Goal: Task Accomplishment & Management: Manage account settings

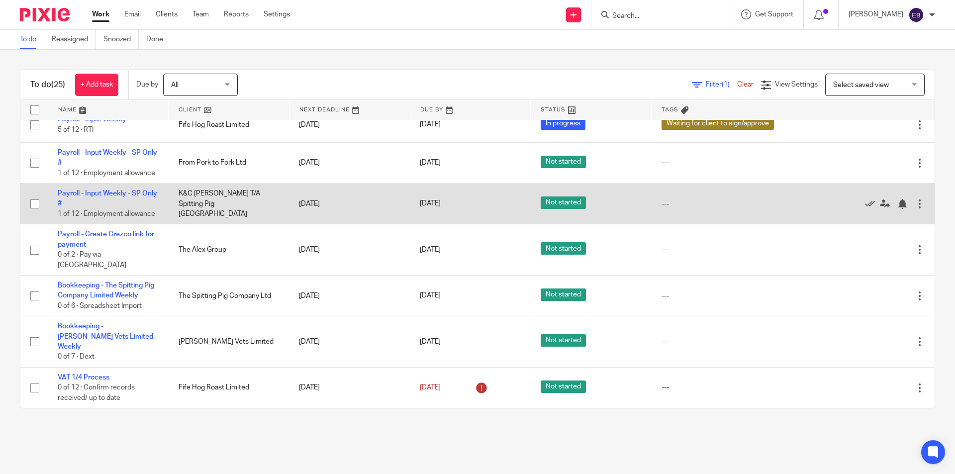
scroll to position [699, 0]
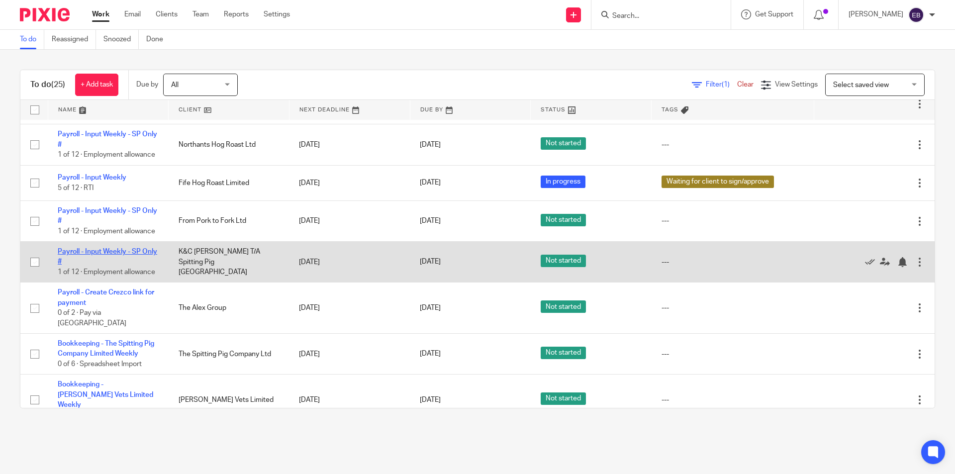
click at [81, 265] on link "Payroll - Input Weekly - SP Only #" at bounding box center [107, 256] width 99 height 17
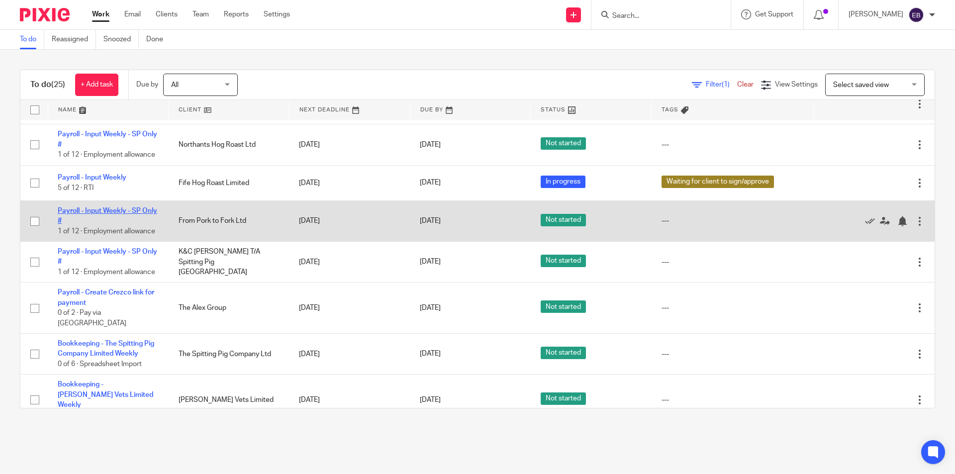
click at [73, 224] on link "Payroll - Input Weekly - SP Only #" at bounding box center [107, 215] width 99 height 17
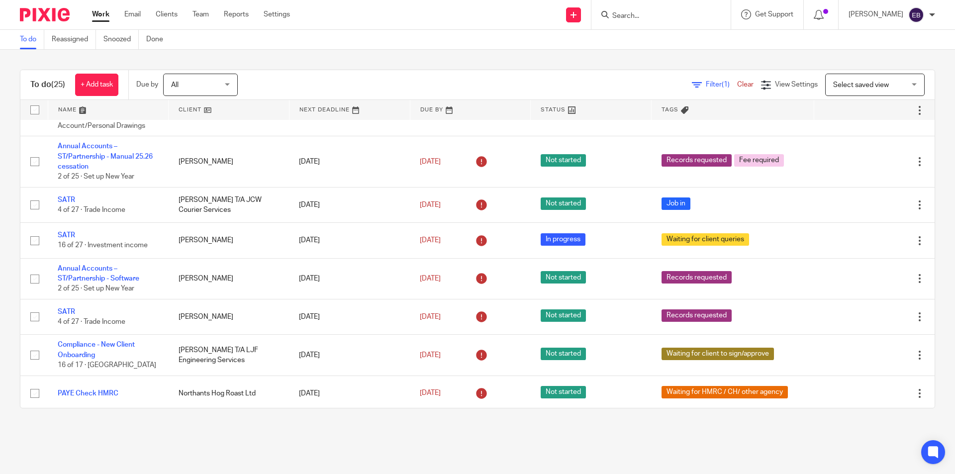
scroll to position [0, 0]
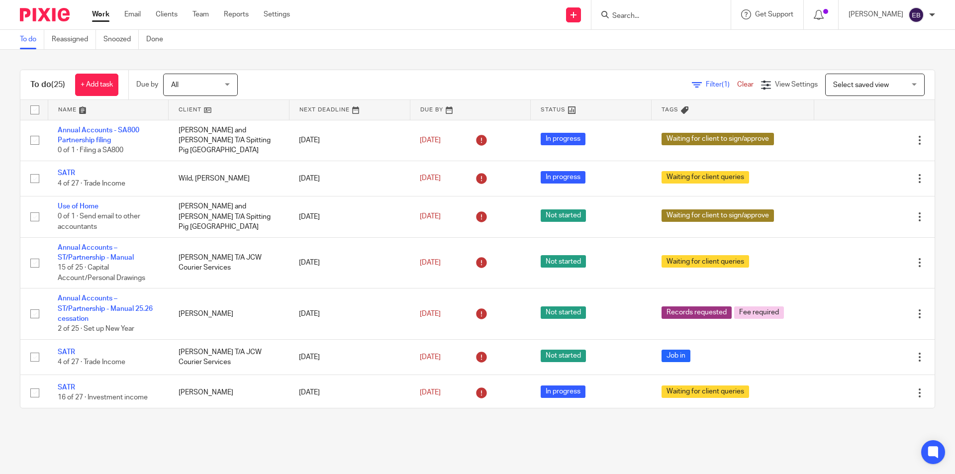
click at [706, 82] on span "Filter (1)" at bounding box center [721, 84] width 31 height 7
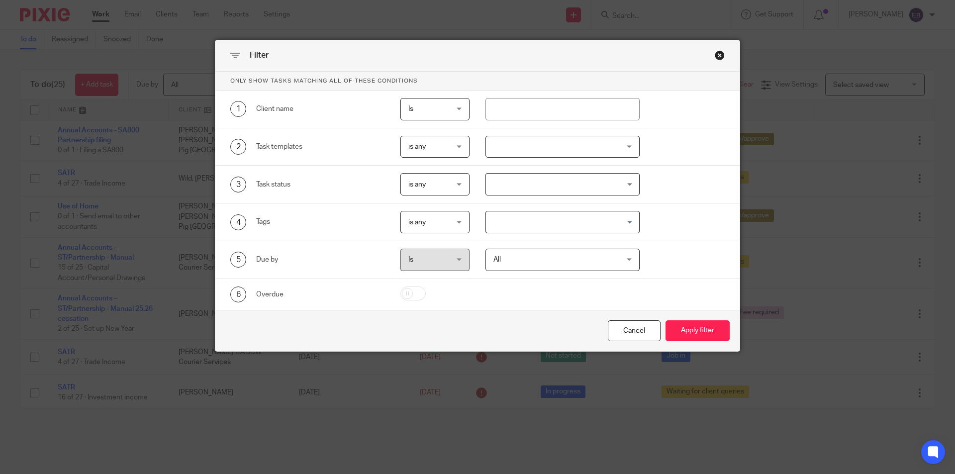
click at [513, 148] on div at bounding box center [562, 147] width 155 height 22
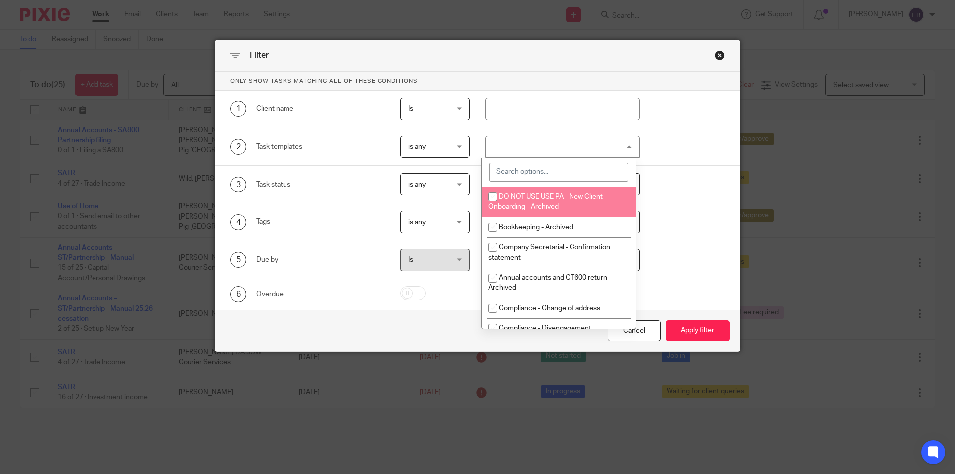
click at [528, 171] on input "search" at bounding box center [558, 172] width 139 height 19
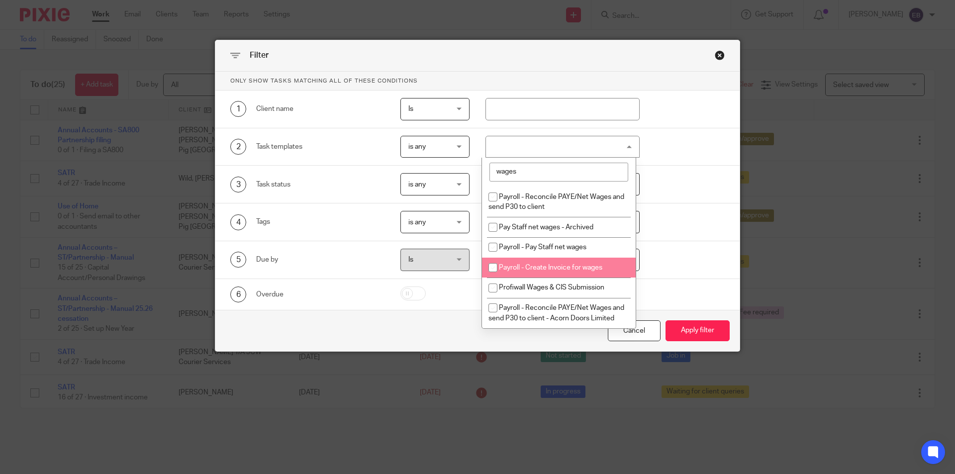
scroll to position [9, 0]
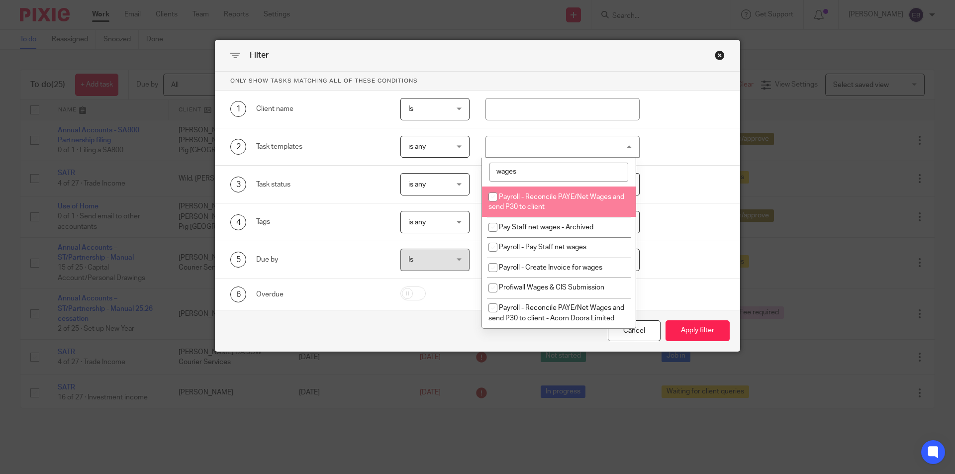
drag, startPoint x: 527, startPoint y: 165, endPoint x: 464, endPoint y: 170, distance: 63.9
click at [464, 170] on div "Only show tasks matching all of these conditions 1 Client name Is Is Is Is not …" at bounding box center [477, 191] width 524 height 238
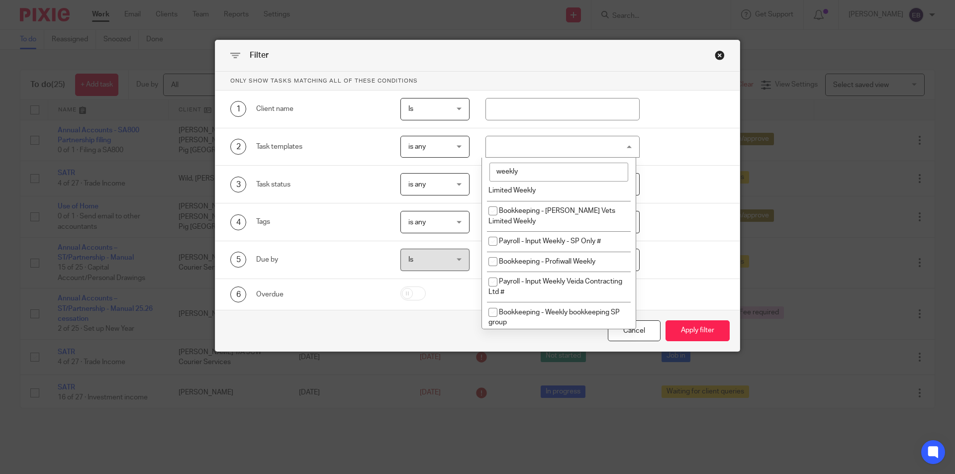
scroll to position [212, 0]
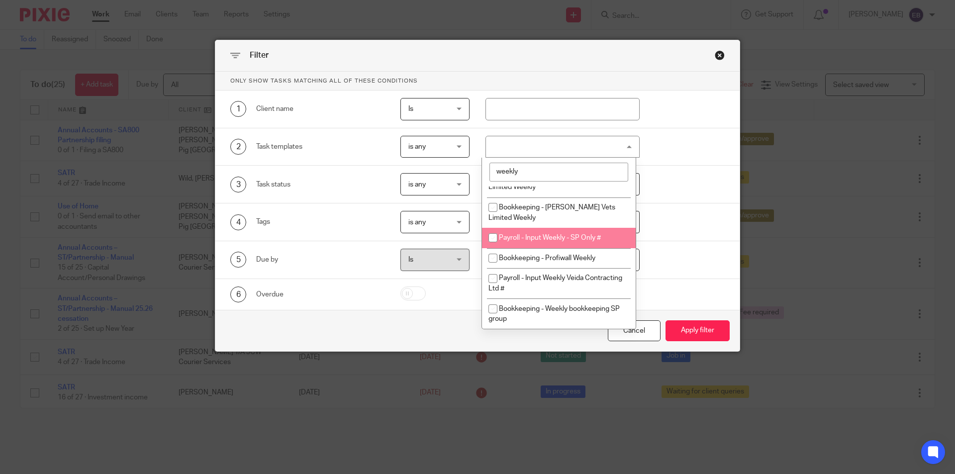
type input "weekly"
click at [586, 239] on span "Payroll - Input Weekly - SP Only #" at bounding box center [550, 237] width 102 height 7
checkbox input "true"
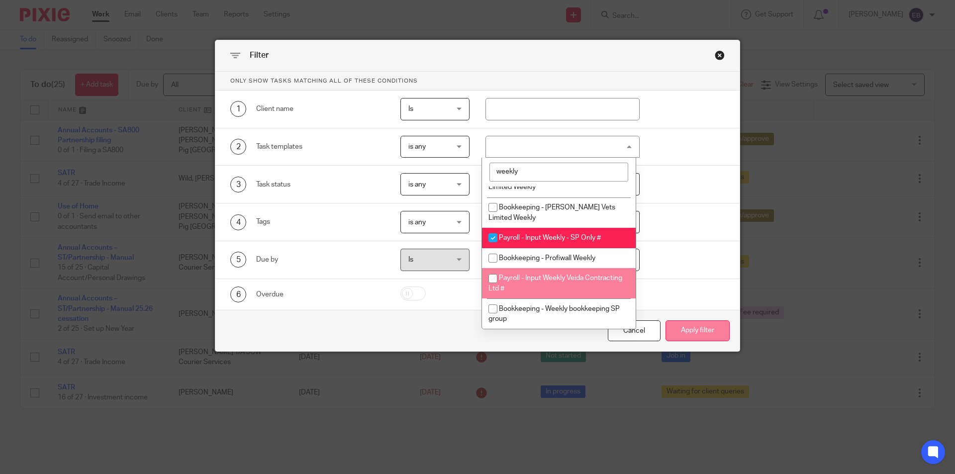
click at [716, 334] on button "Apply filter" at bounding box center [698, 330] width 64 height 21
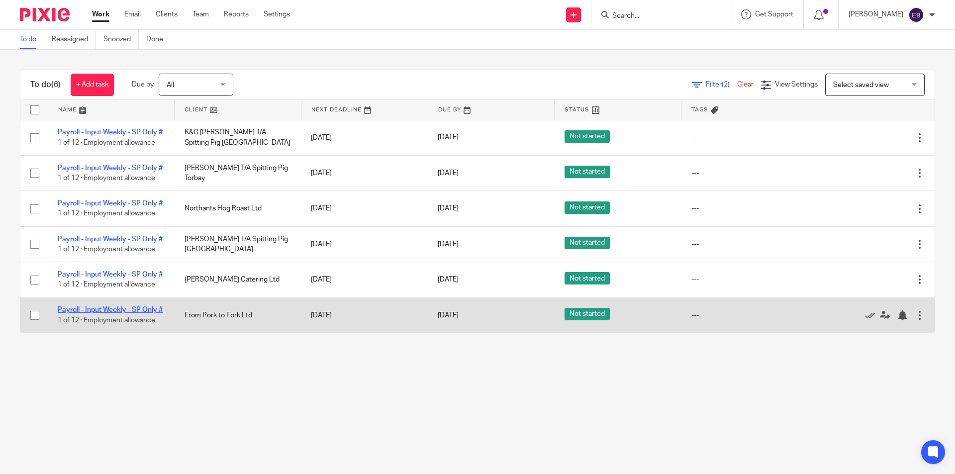
click at [129, 313] on link "Payroll - Input Weekly - SP Only #" at bounding box center [110, 309] width 105 height 7
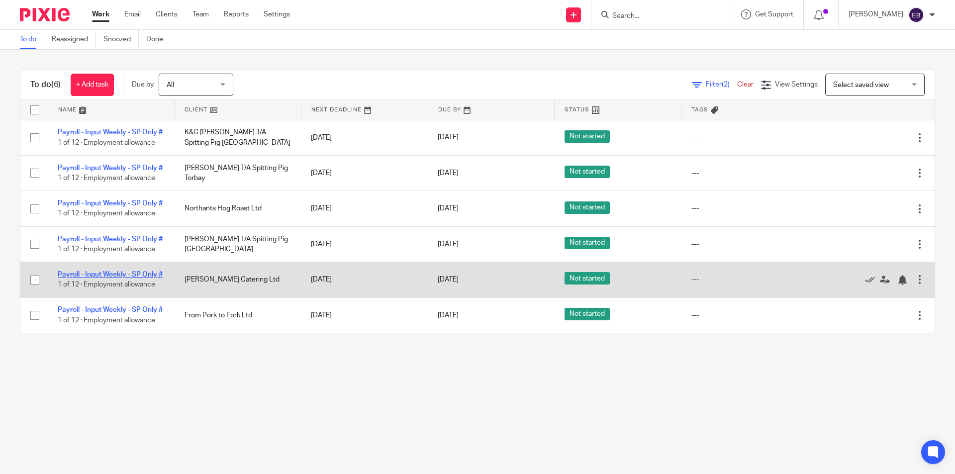
click at [125, 278] on link "Payroll - Input Weekly - SP Only #" at bounding box center [110, 274] width 105 height 7
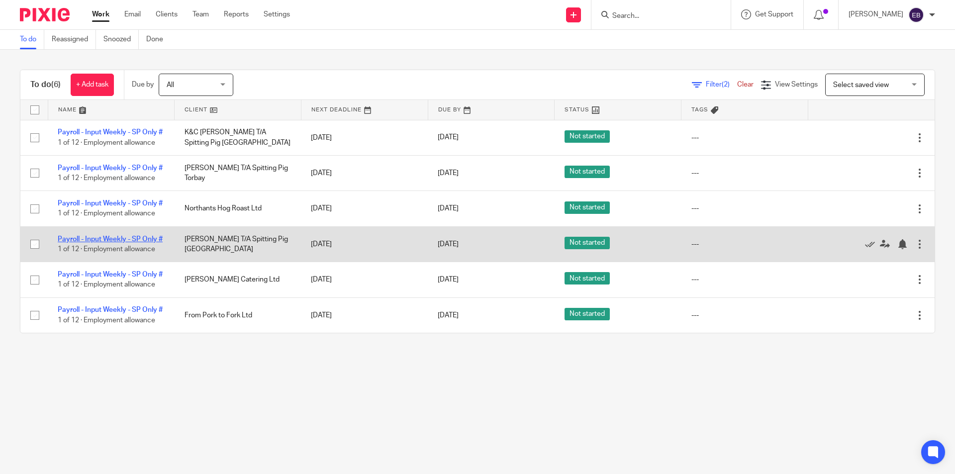
click at [113, 243] on link "Payroll - Input Weekly - SP Only #" at bounding box center [110, 239] width 105 height 7
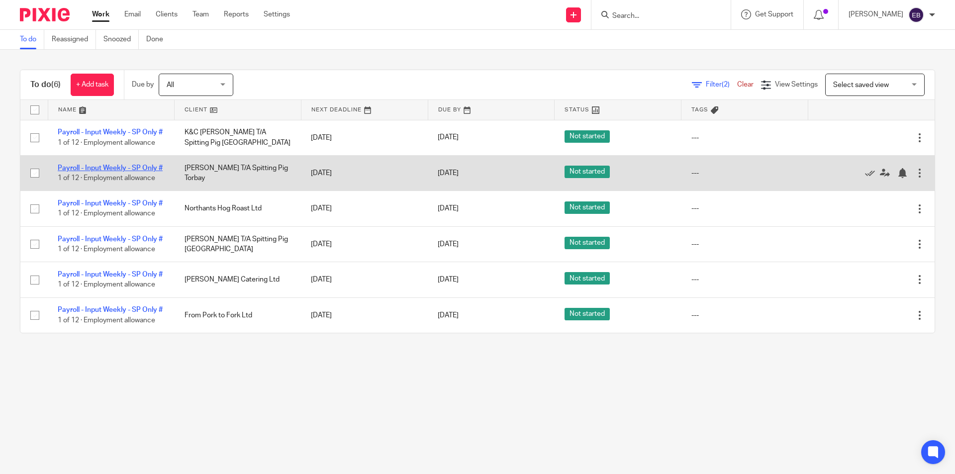
click at [110, 172] on link "Payroll - Input Weekly - SP Only #" at bounding box center [110, 168] width 105 height 7
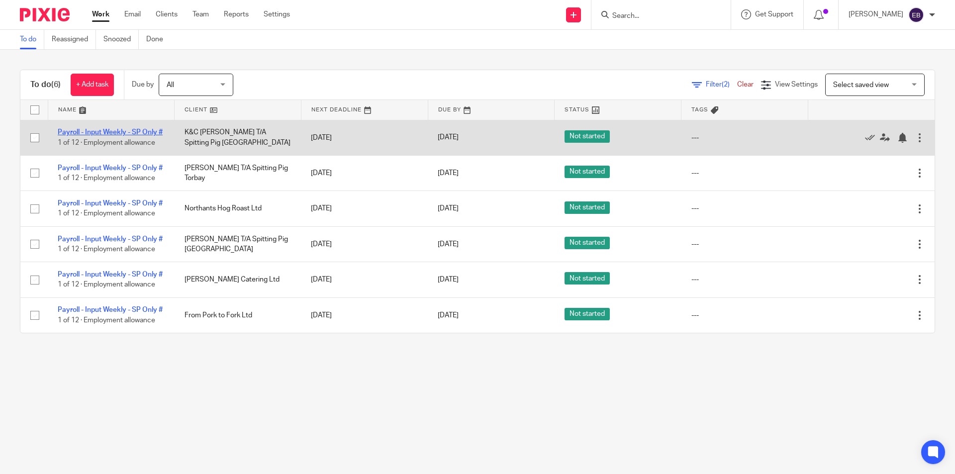
click at [110, 132] on link "Payroll - Input Weekly - SP Only #" at bounding box center [110, 132] width 105 height 7
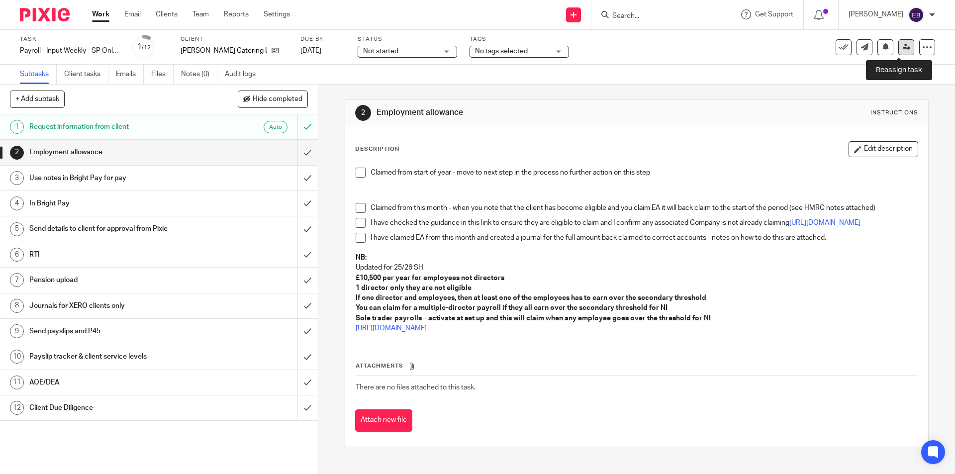
click at [903, 45] on icon at bounding box center [906, 46] width 7 height 7
click at [899, 43] on link at bounding box center [906, 47] width 16 height 16
click at [903, 49] on icon at bounding box center [906, 46] width 7 height 7
click at [903, 46] on icon at bounding box center [906, 46] width 7 height 7
click at [898, 52] on link at bounding box center [906, 47] width 16 height 16
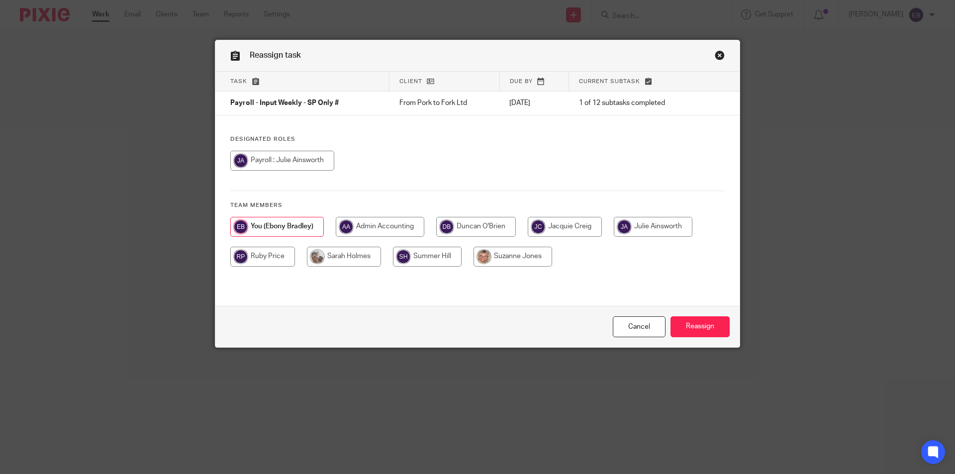
click at [675, 216] on div "Designated Roles Team members" at bounding box center [477, 205] width 524 height 141
click at [673, 222] on input "radio" at bounding box center [653, 227] width 79 height 20
radio input "true"
click at [691, 331] on input "Reassign" at bounding box center [700, 326] width 59 height 21
click at [312, 162] on input "radio" at bounding box center [282, 161] width 104 height 20
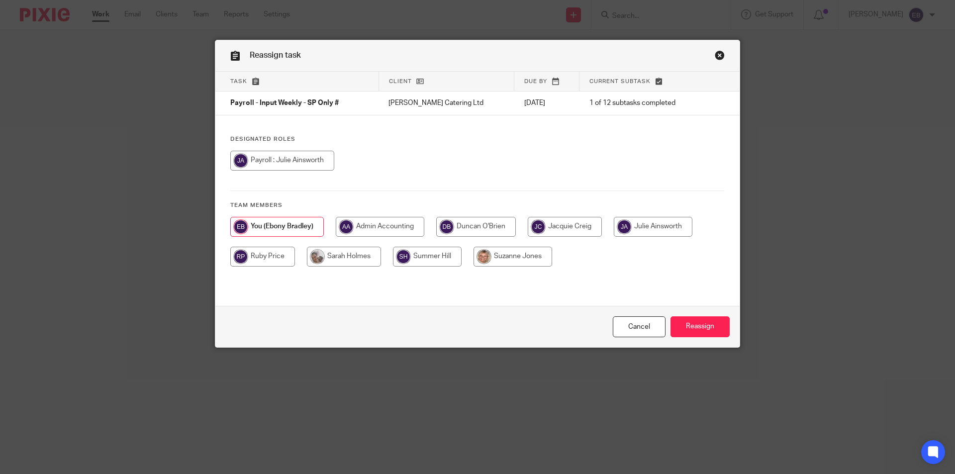
radio input "true"
click at [694, 329] on input "Reassign" at bounding box center [700, 326] width 59 height 21
click at [281, 156] on input "radio" at bounding box center [282, 161] width 104 height 20
radio input "true"
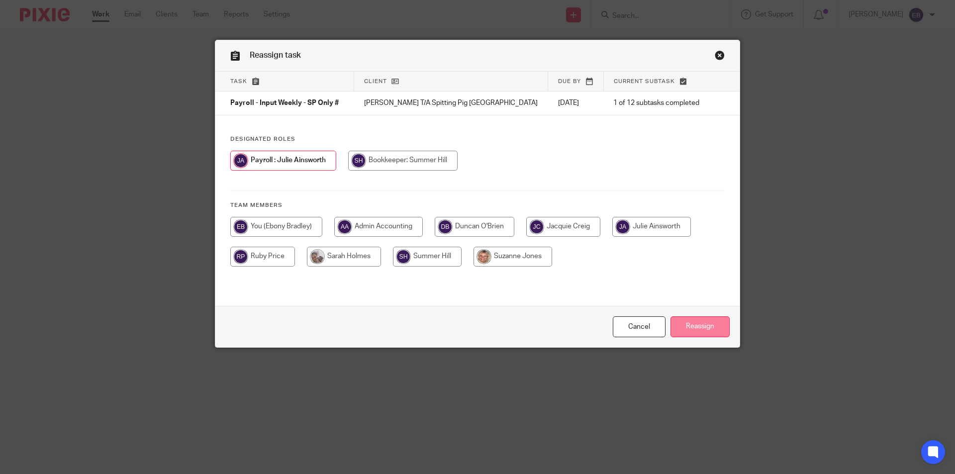
click at [708, 321] on input "Reassign" at bounding box center [700, 326] width 59 height 21
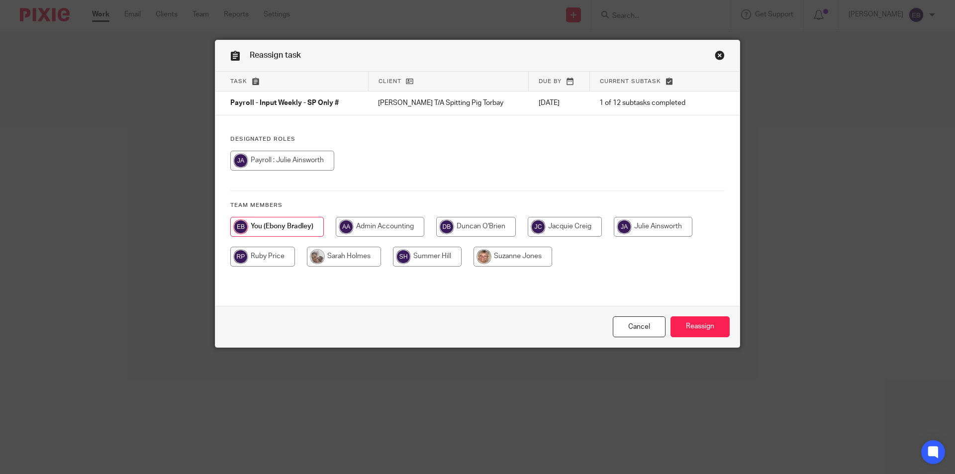
click at [252, 155] on input "radio" at bounding box center [282, 161] width 104 height 20
radio input "true"
click at [699, 326] on input "Reassign" at bounding box center [700, 326] width 59 height 21
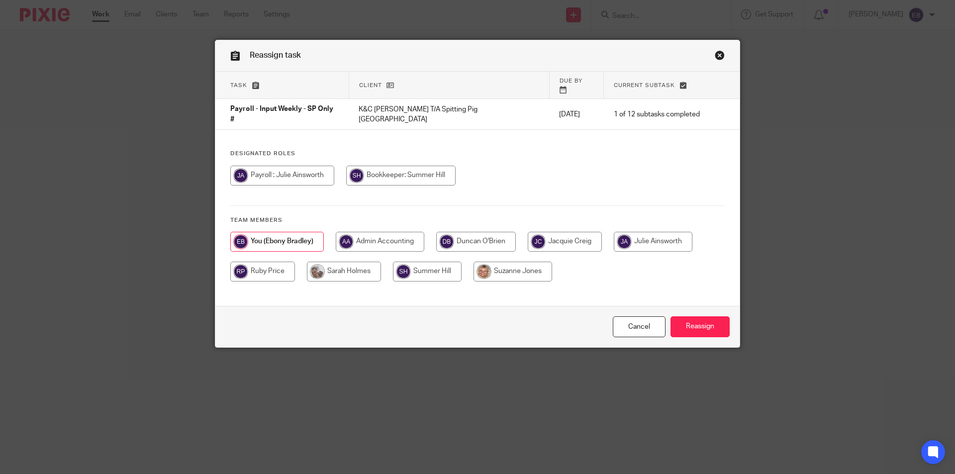
click at [254, 166] on input "radio" at bounding box center [282, 176] width 104 height 20
radio input "true"
click at [687, 326] on input "Reassign" at bounding box center [700, 326] width 59 height 21
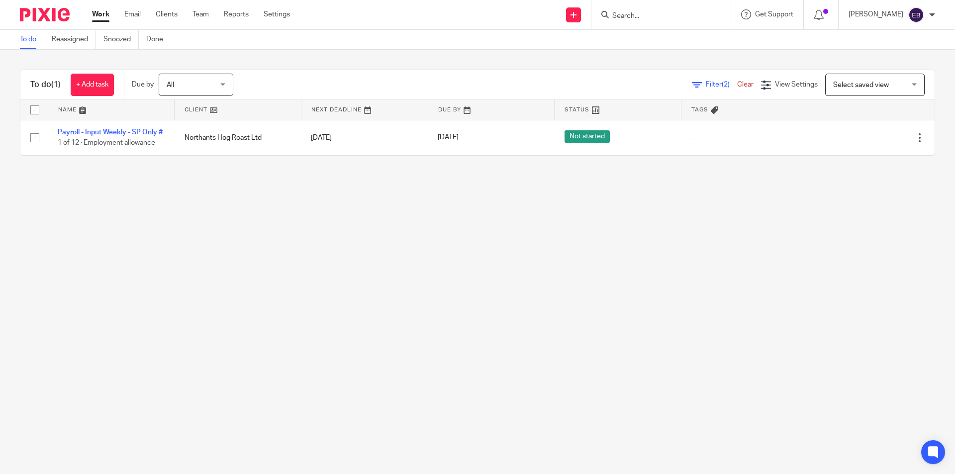
click at [109, 14] on link "Work" at bounding box center [100, 14] width 17 height 10
click at [106, 14] on link "Work" at bounding box center [100, 14] width 17 height 10
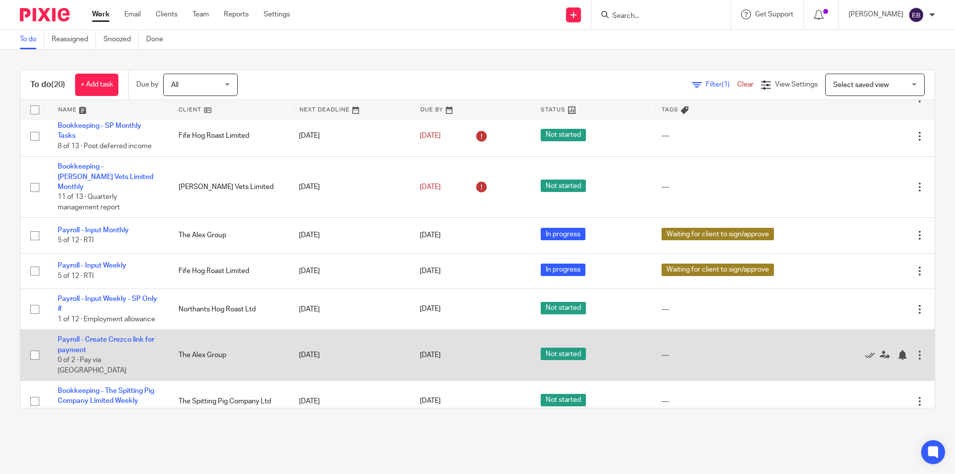
scroll to position [497, 0]
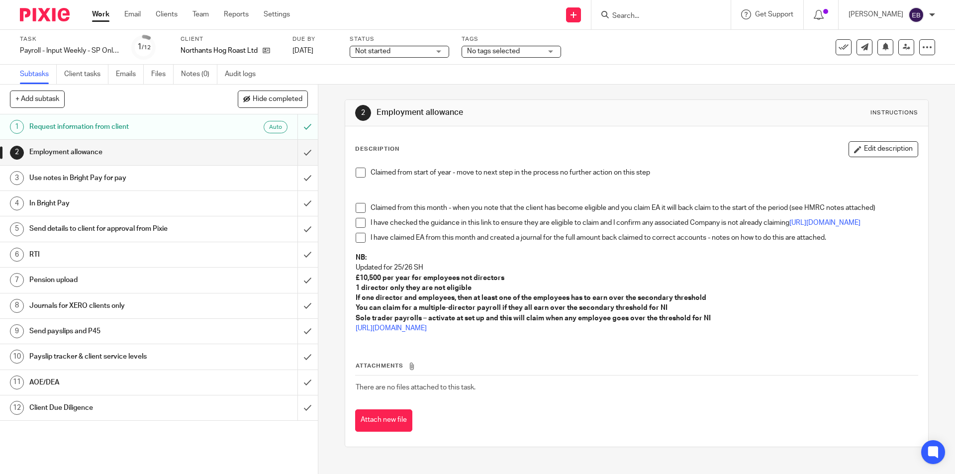
click at [358, 169] on span at bounding box center [361, 173] width 10 height 10
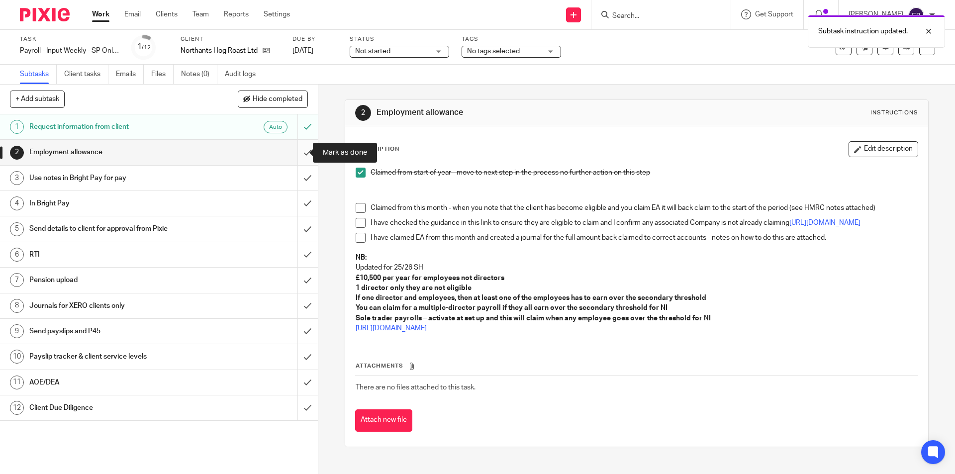
click at [291, 147] on input "submit" at bounding box center [159, 152] width 318 height 25
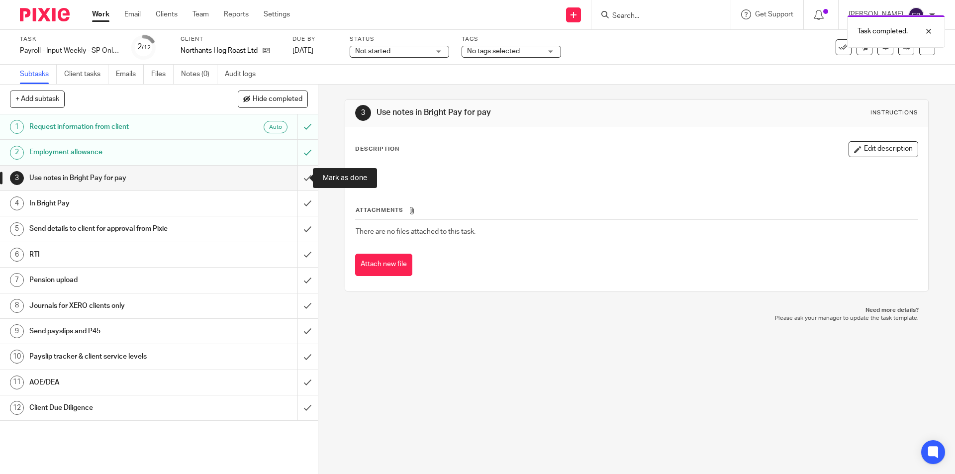
click at [301, 175] on input "submit" at bounding box center [159, 178] width 318 height 25
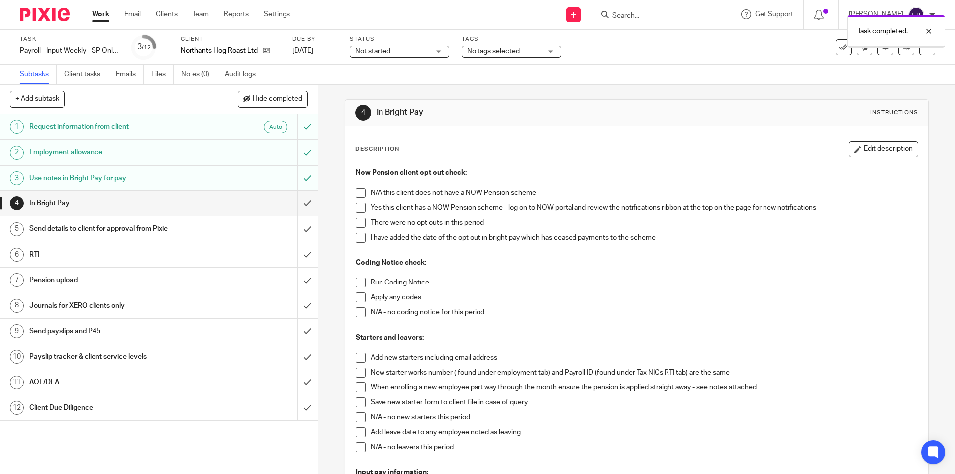
click at [359, 206] on span at bounding box center [361, 208] width 10 height 10
click at [358, 220] on span at bounding box center [361, 223] width 10 height 10
click at [360, 313] on span at bounding box center [361, 312] width 10 height 10
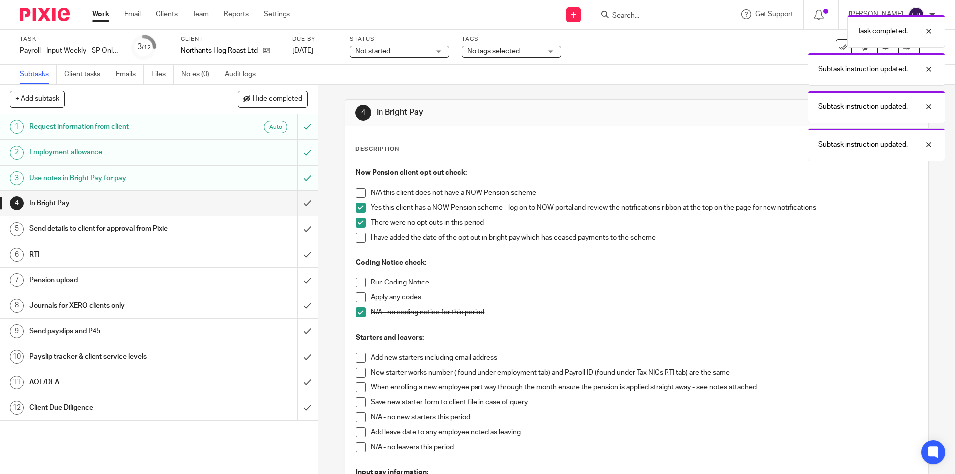
click at [356, 281] on span at bounding box center [361, 283] width 10 height 10
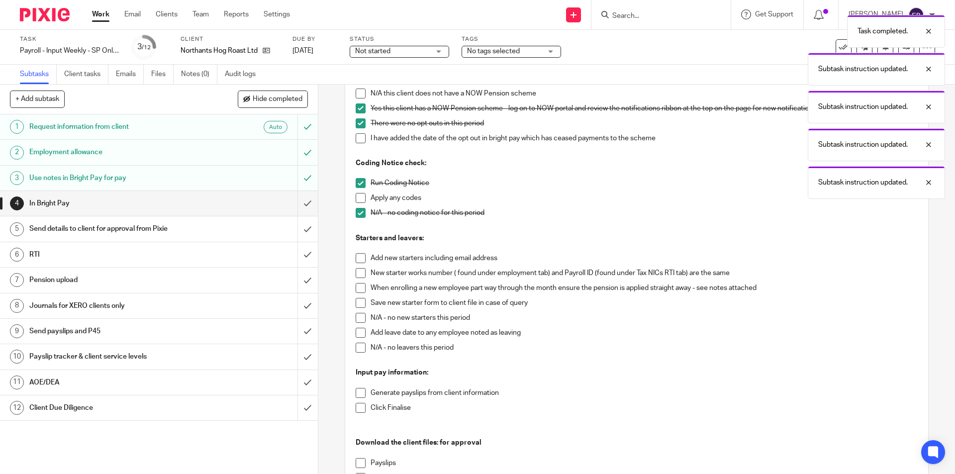
click at [361, 318] on span at bounding box center [361, 318] width 10 height 10
click at [358, 349] on span at bounding box center [361, 348] width 10 height 10
click at [359, 396] on span at bounding box center [361, 393] width 10 height 10
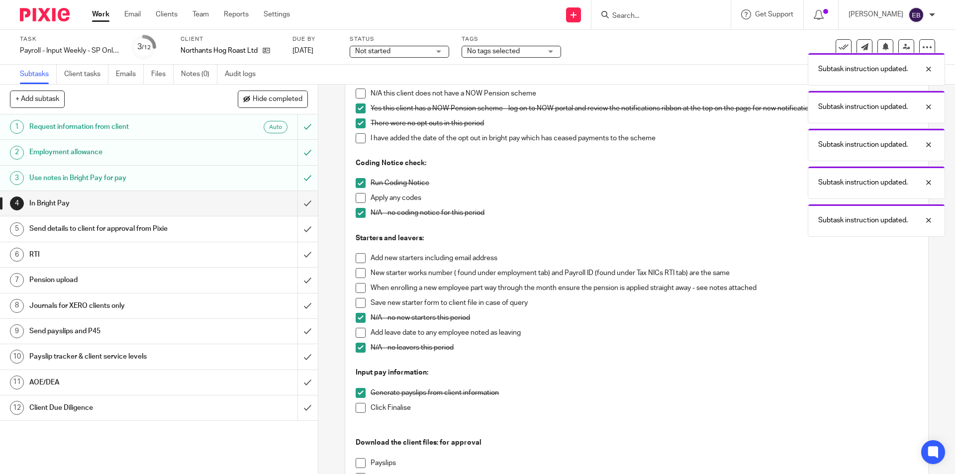
click at [362, 408] on span at bounding box center [361, 408] width 10 height 10
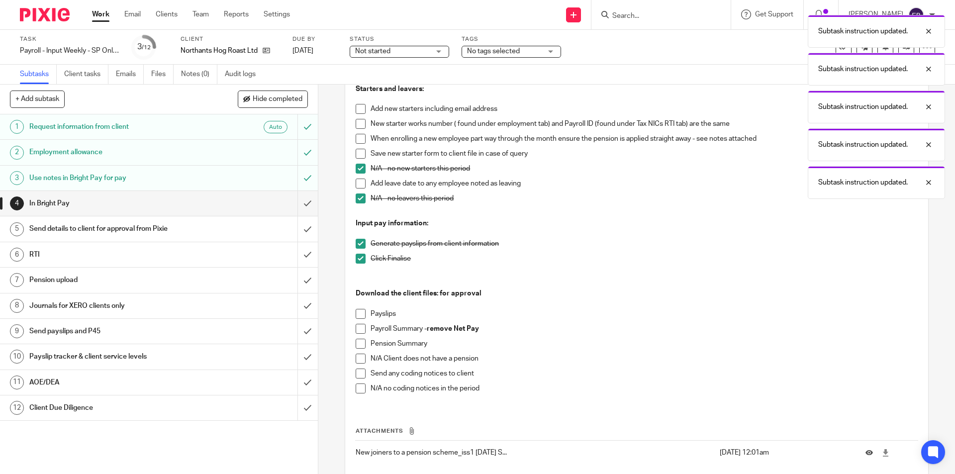
click at [358, 360] on span at bounding box center [361, 359] width 10 height 10
click at [358, 390] on span at bounding box center [361, 389] width 10 height 10
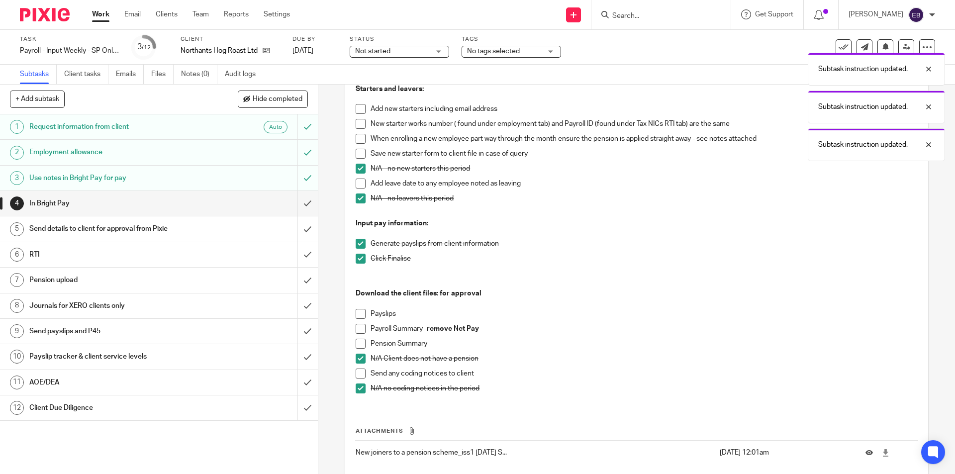
click at [356, 359] on span at bounding box center [361, 359] width 10 height 10
click at [357, 342] on span at bounding box center [361, 344] width 10 height 10
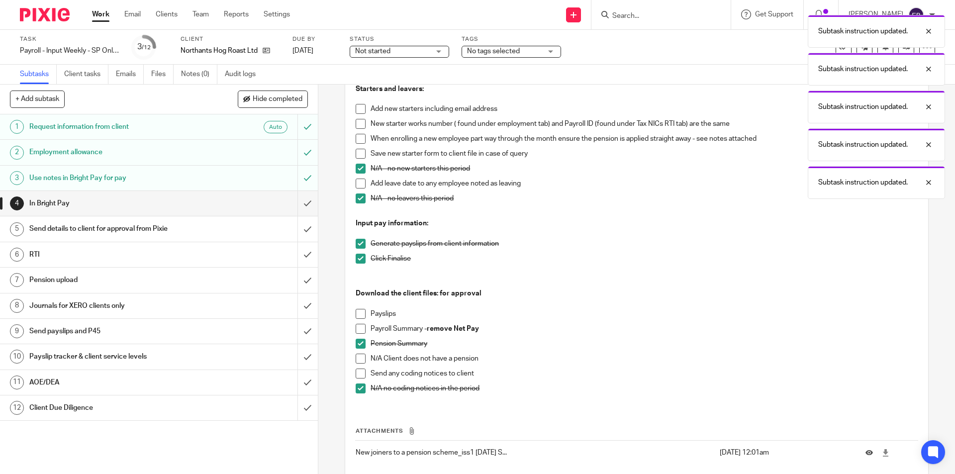
click at [356, 330] on span at bounding box center [361, 329] width 10 height 10
click at [357, 315] on span at bounding box center [361, 314] width 10 height 10
click at [301, 201] on input "submit" at bounding box center [159, 203] width 318 height 25
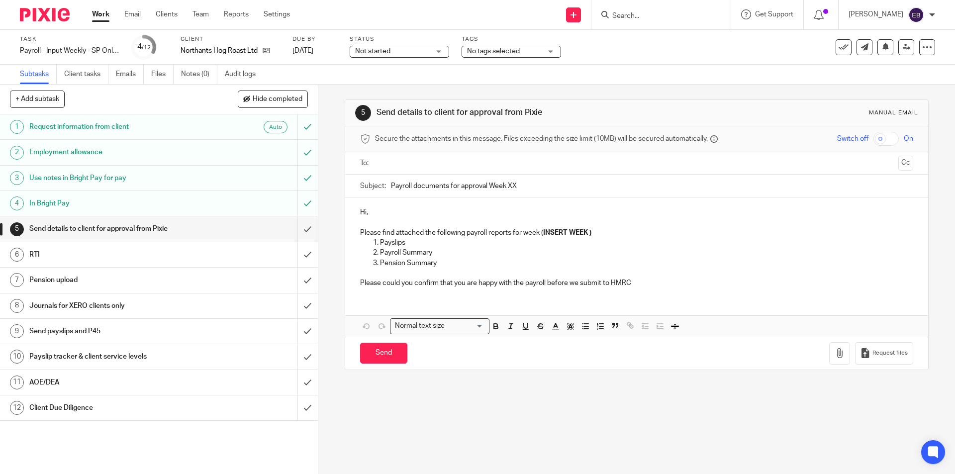
click at [400, 160] on input "text" at bounding box center [636, 163] width 515 height 11
click at [404, 216] on p "Hi," at bounding box center [636, 214] width 553 height 10
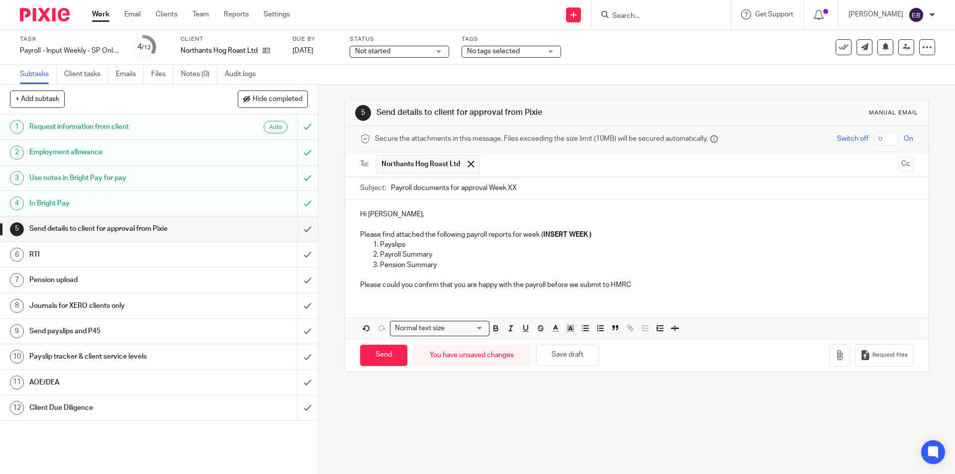
click at [580, 185] on input "Payroll documents for approval Week XX" at bounding box center [652, 188] width 522 height 22
type input "Payroll documents for approval Week 20"
drag, startPoint x: 595, startPoint y: 231, endPoint x: 539, endPoint y: 240, distance: 56.9
click at [539, 240] on div "Hi Ben, Please find attached the following payroll reports for week ( INSERT WE…" at bounding box center [636, 248] width 582 height 98
drag, startPoint x: 540, startPoint y: 232, endPoint x: 593, endPoint y: 229, distance: 52.8
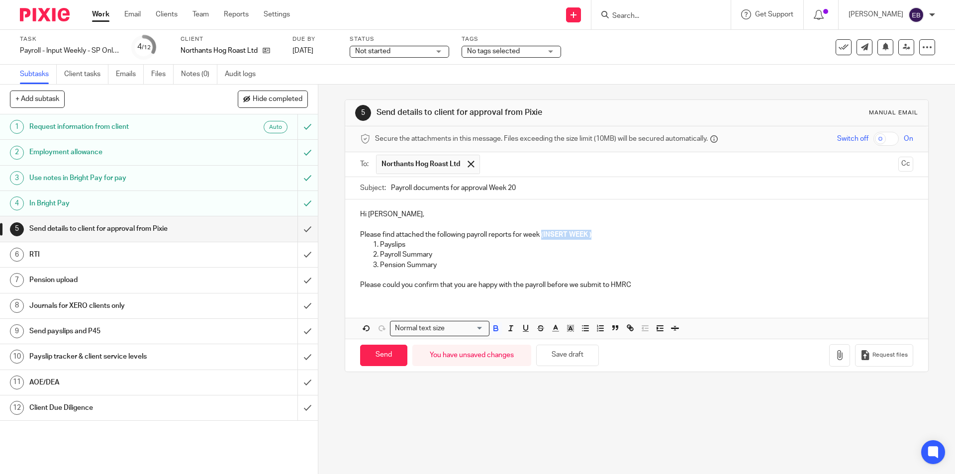
click at [593, 230] on p "Please find attached the following payroll reports for week ( INSERT WEEK )" at bounding box center [636, 235] width 553 height 10
click at [835, 357] on icon "button" at bounding box center [840, 355] width 10 height 10
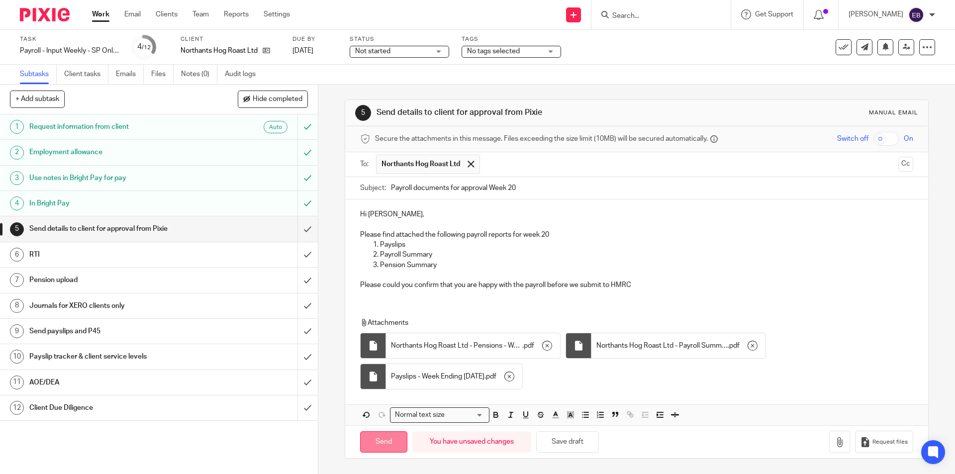
click at [367, 441] on input "Send" at bounding box center [383, 441] width 47 height 21
type input "Sent"
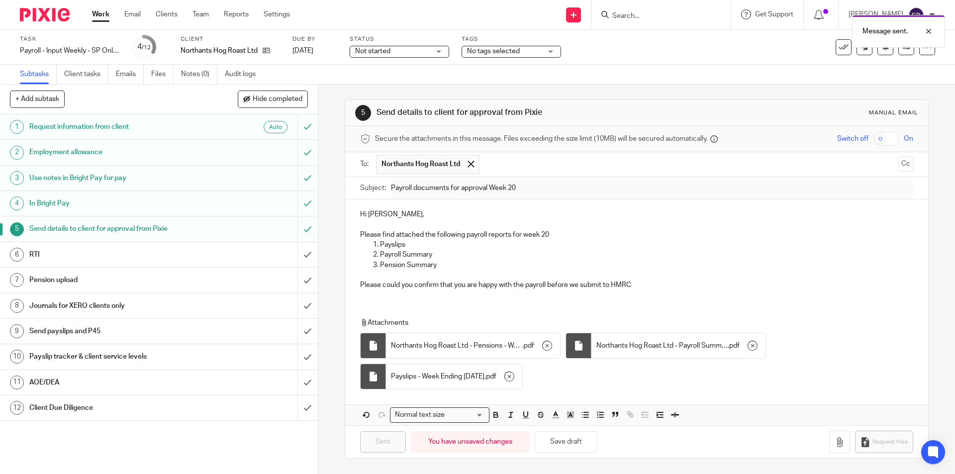
click at [410, 45] on div "Status Not started Not started Not started In progress 1" at bounding box center [399, 47] width 99 height 24
click at [412, 48] on span "Not started" at bounding box center [392, 51] width 75 height 10
drag, startPoint x: 405, startPoint y: 88, endPoint x: 458, endPoint y: 56, distance: 61.3
click at [405, 88] on li "In progress" at bounding box center [399, 88] width 98 height 20
click at [519, 48] on span "No tags selected" at bounding box center [493, 51] width 53 height 7
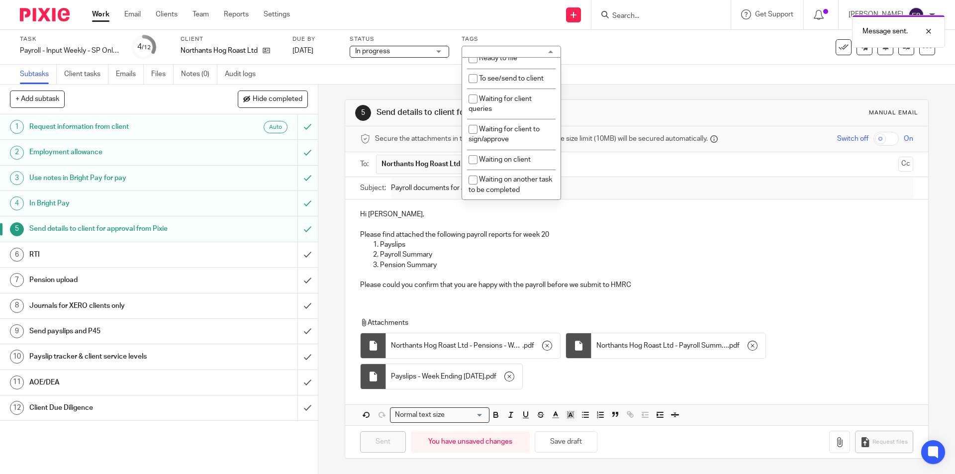
scroll to position [163, 0]
click at [527, 129] on span "Waiting for client to sign/approve" at bounding box center [504, 132] width 71 height 17
checkbox input "true"
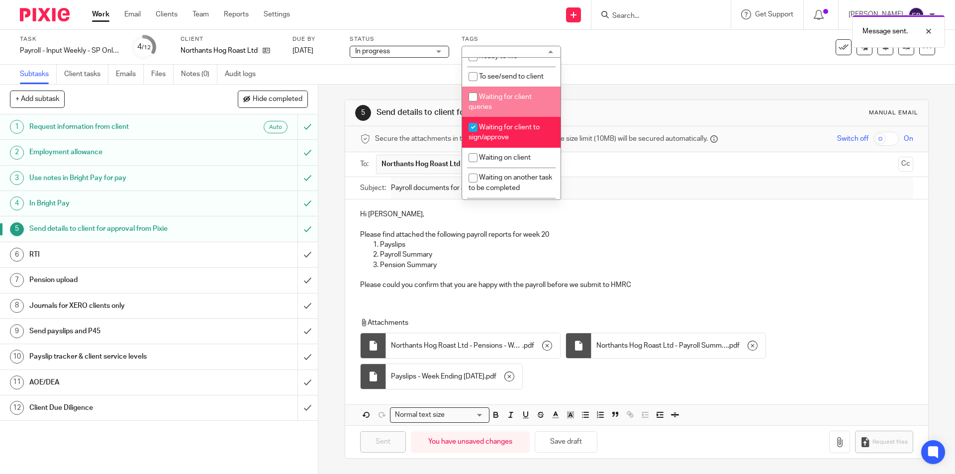
click at [656, 79] on div "Subtasks Client tasks Emails Files Notes (0) Audit logs" at bounding box center [477, 75] width 955 height 20
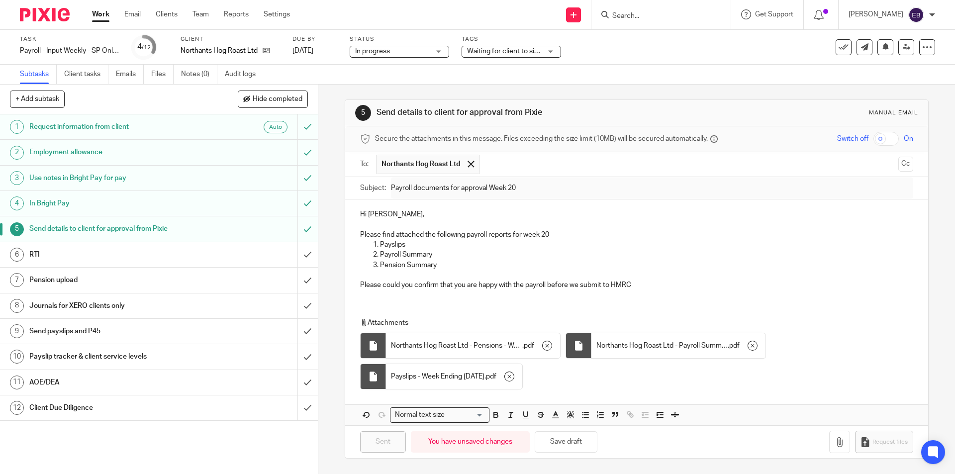
click at [102, 19] on link "Work" at bounding box center [100, 14] width 17 height 10
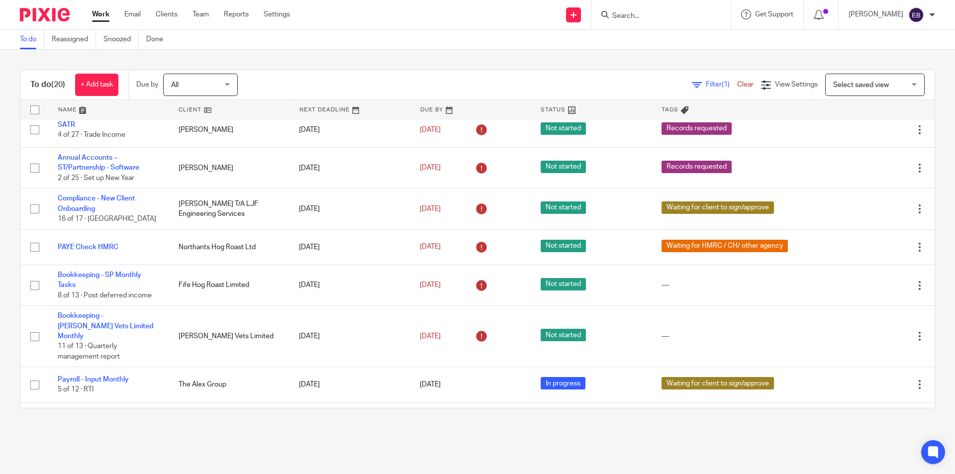
scroll to position [348, 0]
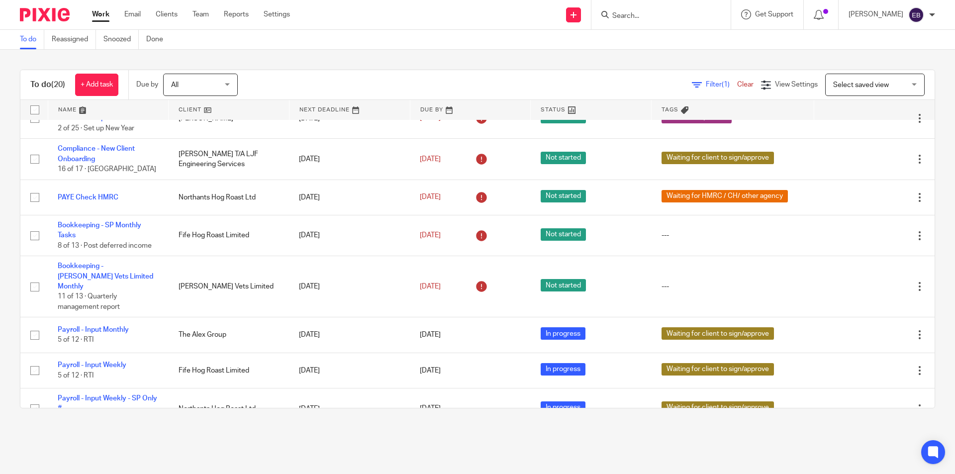
click at [654, 13] on input "Search" at bounding box center [656, 16] width 90 height 9
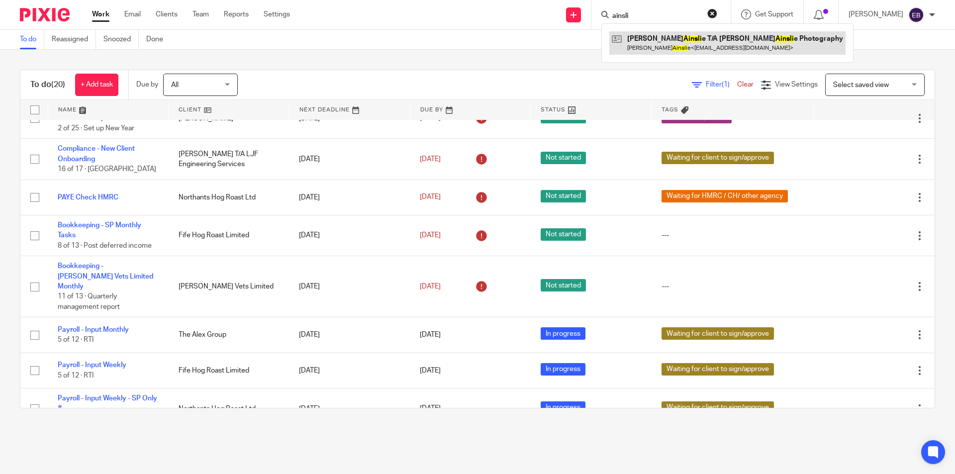
type input "ainsli"
click at [691, 45] on link at bounding box center [727, 42] width 236 height 23
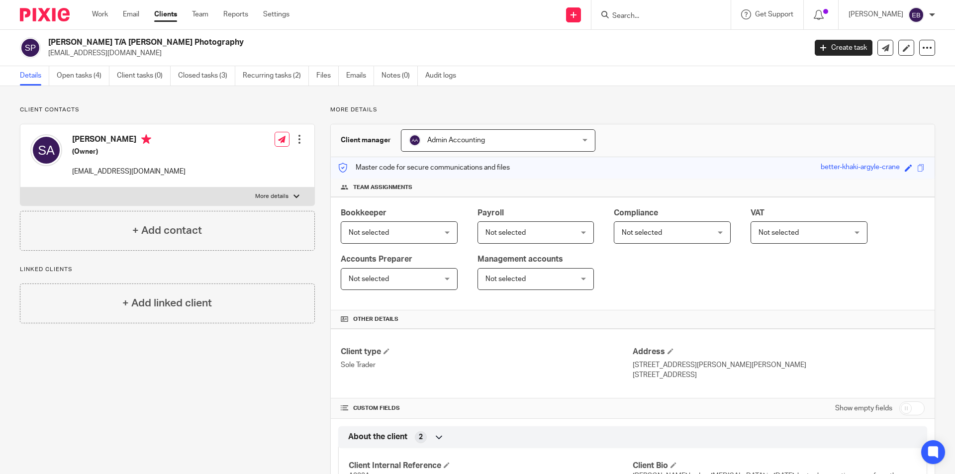
click at [279, 199] on p "More details" at bounding box center [271, 197] width 33 height 8
click at [20, 188] on input "More details" at bounding box center [20, 187] width 0 height 0
checkbox input "true"
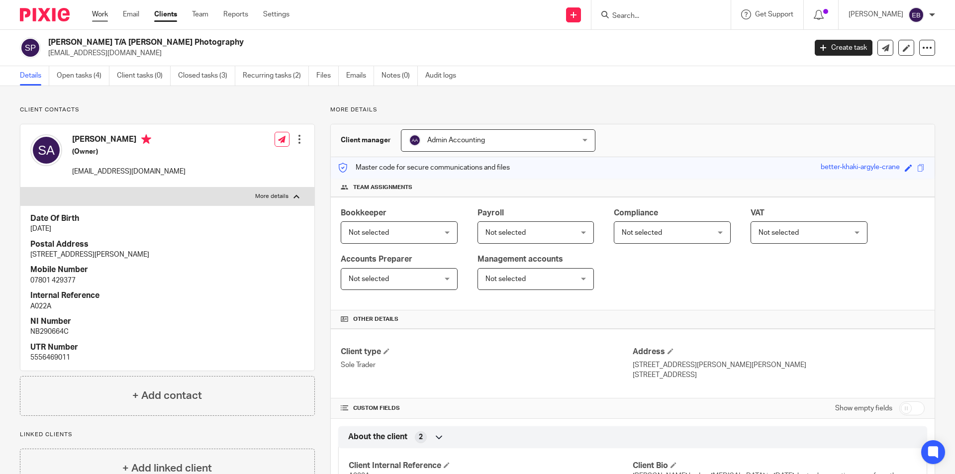
click at [100, 12] on link "Work" at bounding box center [100, 14] width 16 height 10
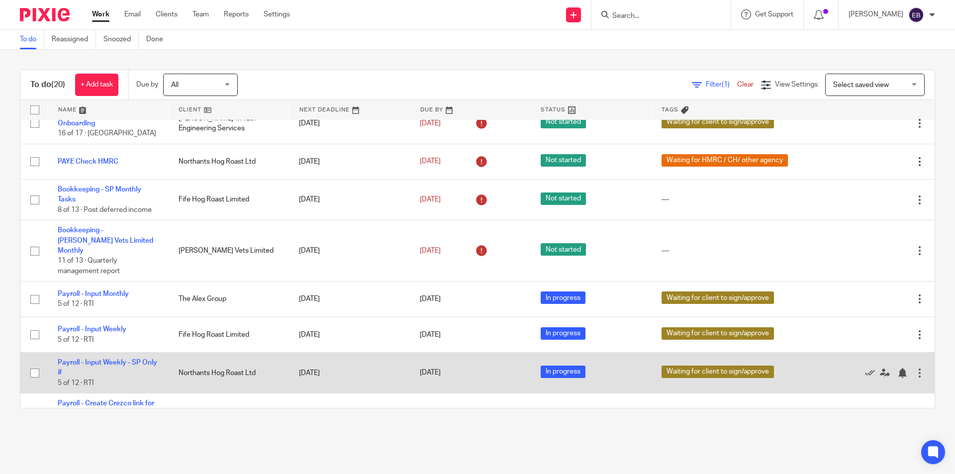
scroll to position [334, 0]
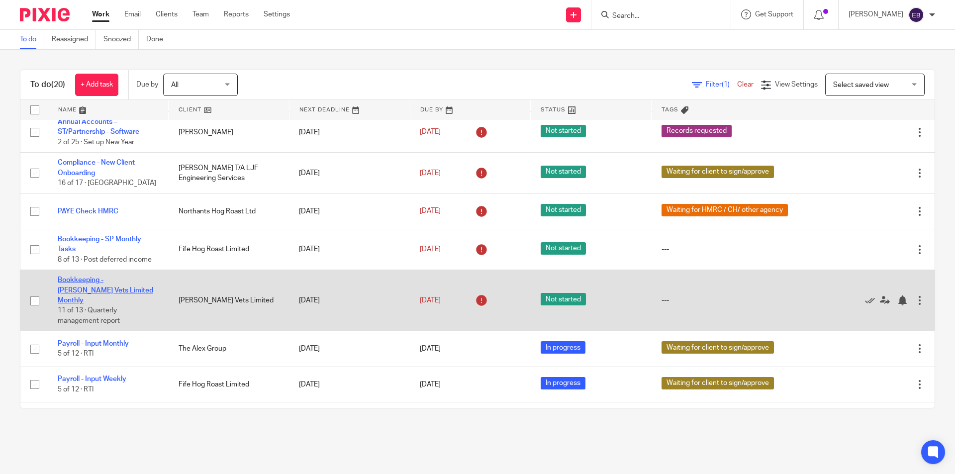
click at [86, 292] on link "Bookkeeping - [PERSON_NAME] Vets Limited Monthly" at bounding box center [106, 290] width 96 height 27
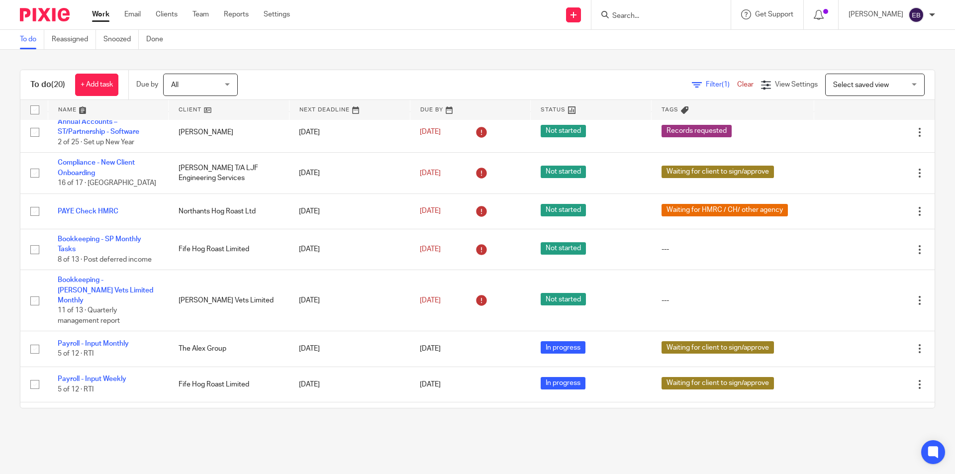
drag, startPoint x: 666, startPoint y: 15, endPoint x: 657, endPoint y: 19, distance: 10.1
click at [666, 15] on input "Search" at bounding box center [656, 16] width 90 height 9
